Goal: Task Accomplishment & Management: Complete application form

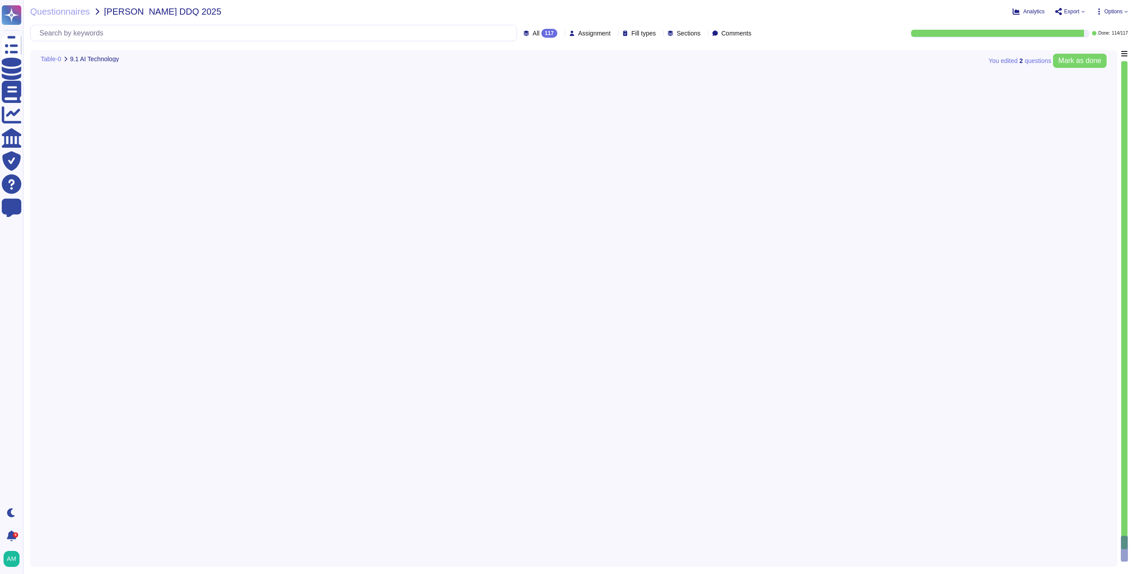
type textarea "We use an opt-out AI agent in our in-app support widget. It uses Intercom's pat…"
type textarea "A third-party, see previous answer."
type textarea "Intercom contractually restricts third party AI providers from using Inputs or …"
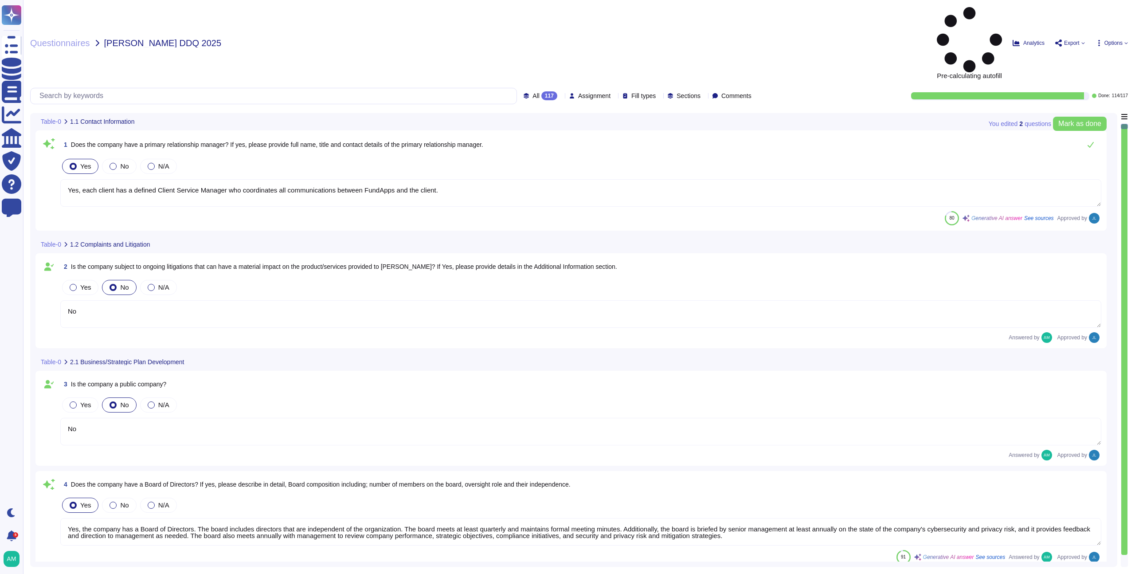
type textarea "Yes, each client has a defined Client Service Manager who coordinates all commu…"
type textarea "No"
type textarea "Yes, the company has a Board of Directors. The board includes directors that ar…"
type textarea "No"
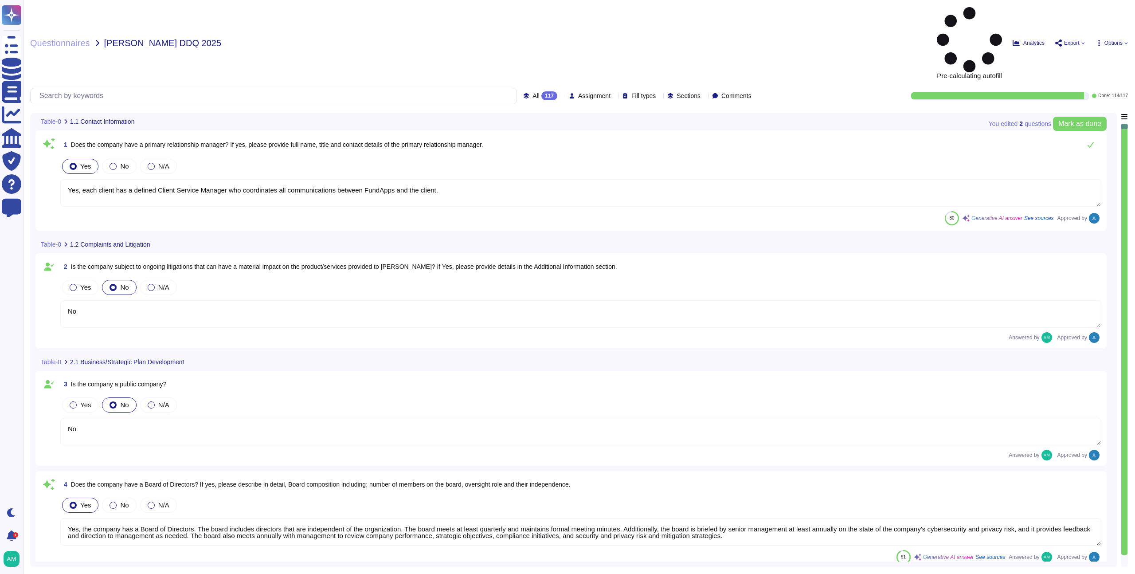
type textarea "Our CEO - Andrew White"
type textarea "The board of directors plays a significant role in the company's strategic over…"
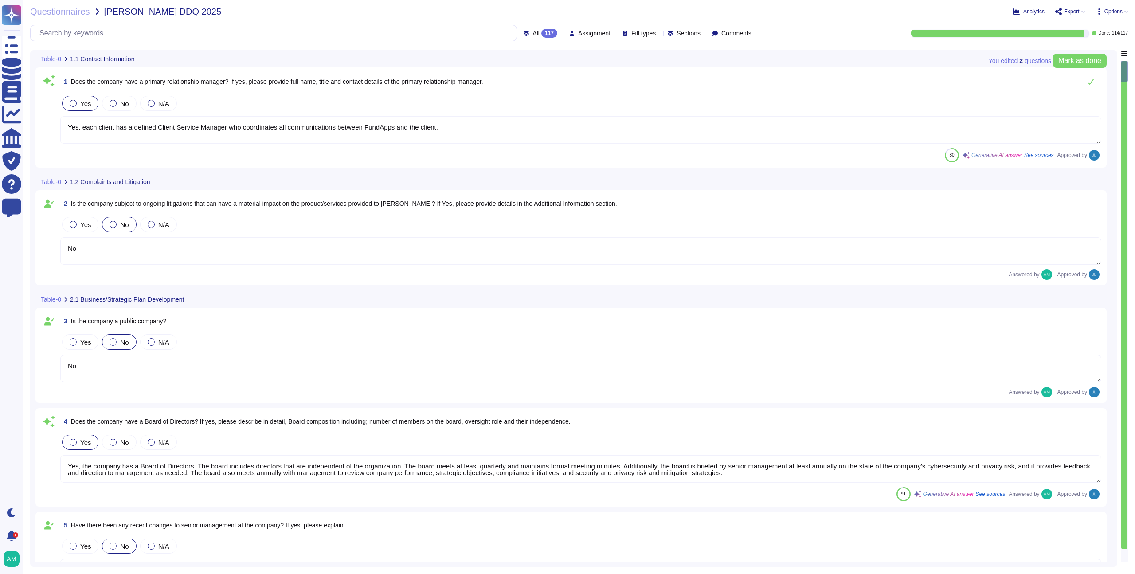
click at [1122, 553] on div at bounding box center [1124, 555] width 6 height 13
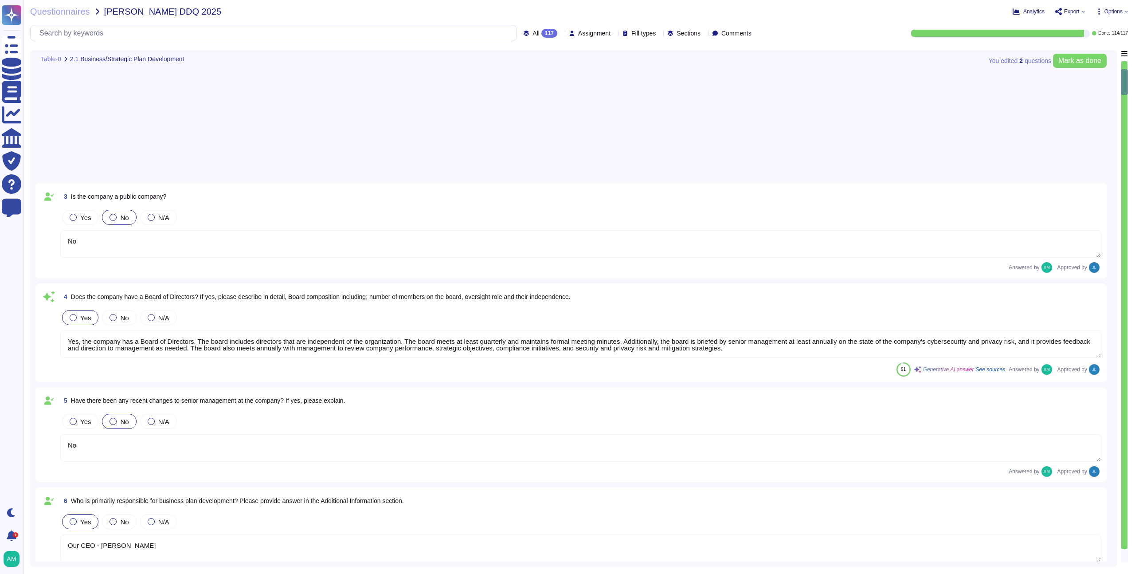
type textarea "FundApps' financial statements are publicly available on Companies House"
type textarea "FundApps mandates a third-party financial auditor to review its financial state…"
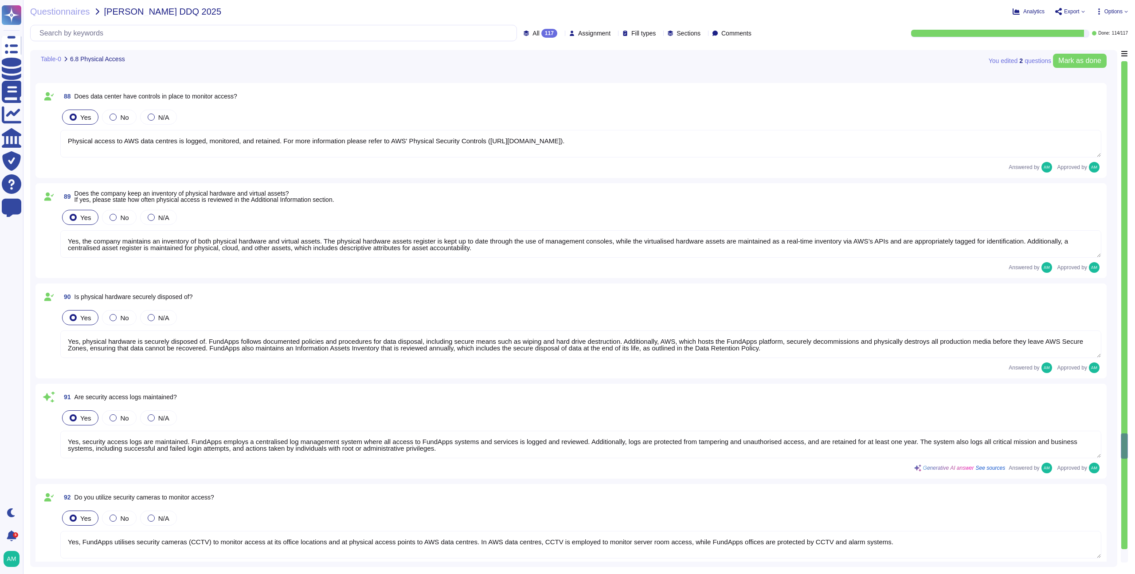
type textarea "Yes, security access logs are maintained. FundApps employs a centralised log ma…"
type textarea "Yes, FundApps utilises security cameras (CCTV) to monitor access at its office …"
type textarea "Please refer to FundApps' Third Party Risk Management policy: https://policies.…"
type textarea "AWS has access, as they provide a managed cloud solution on which our platform …"
type textarea "No, because AWS provides our infrastructure. However, AWS personnel will access…"
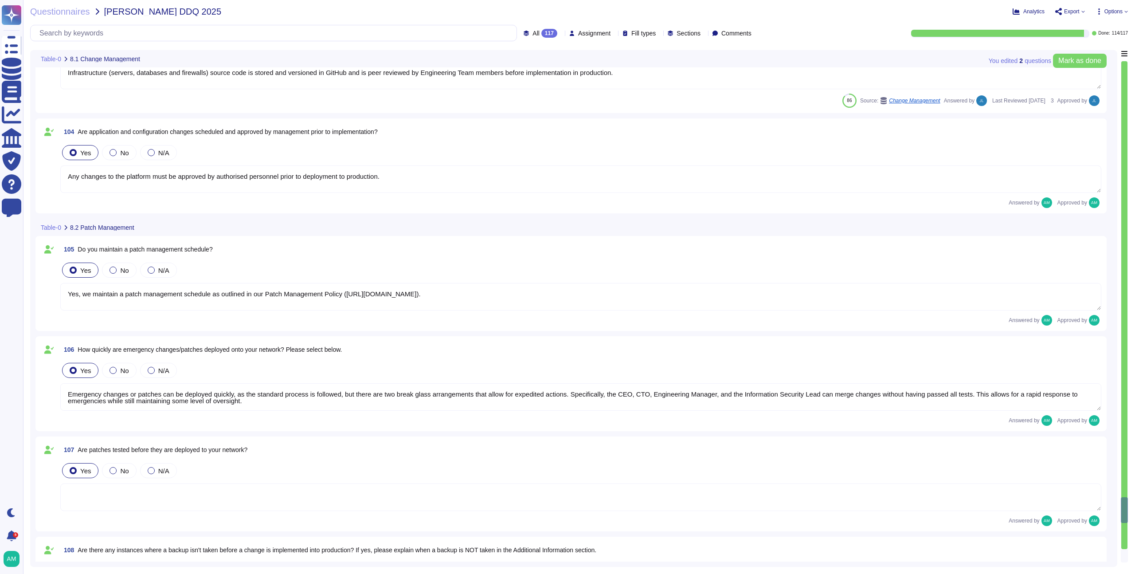
type textarea "Yes, we maintain a patch management schedule as outlined in our Patch Managemen…"
type textarea "Emergency changes or patches can be deployed quickly, as the standard process i…"
type textarea "Yes, we have a Change Management Controls policy in place that allows us to rol…"
type textarea "FundApps has at least two different mechanisms to roll back any change, which c…"
type textarea "We use an opt-out AI agent in our in-app support widget. It uses Intercom's pat…"
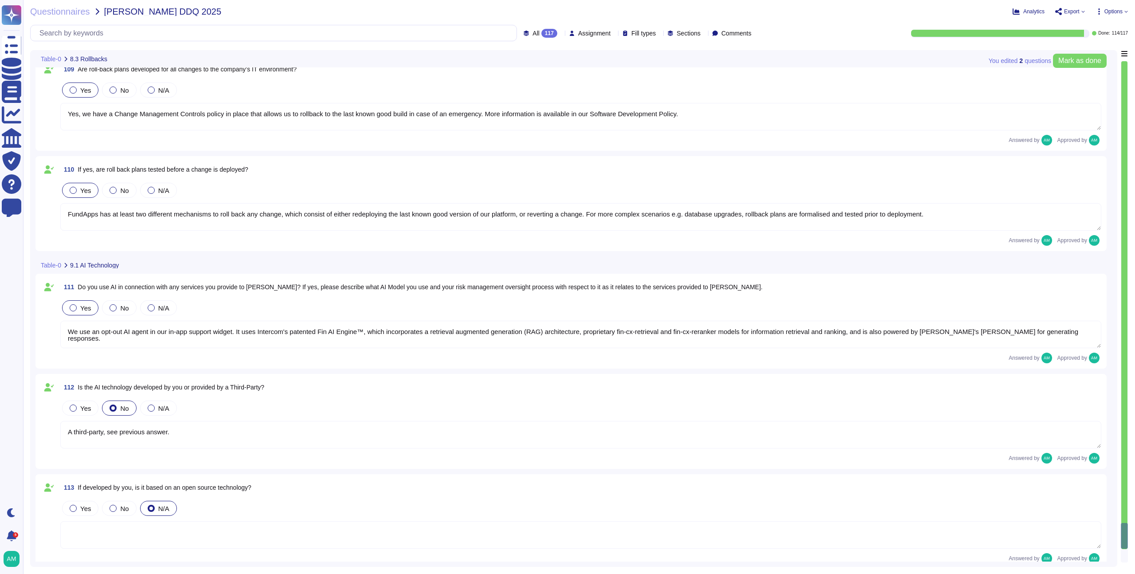
type textarea "A third-party, see previous answer."
type textarea "Intercom contractually restricts third party AI providers from using Inputs or …"
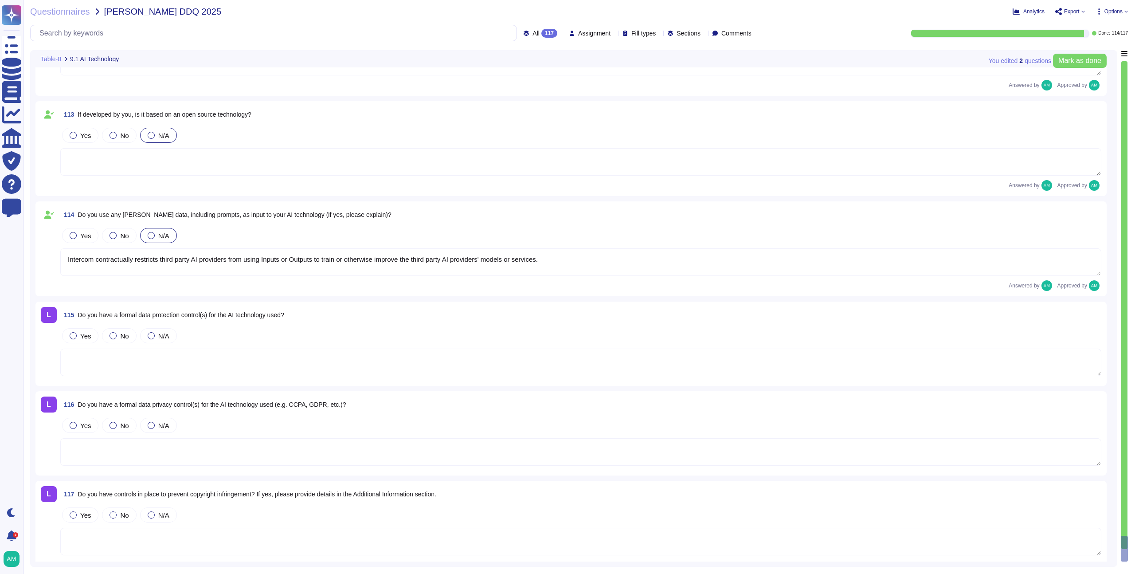
scroll to position [11602, 0]
